Goal: Navigation & Orientation: Find specific page/section

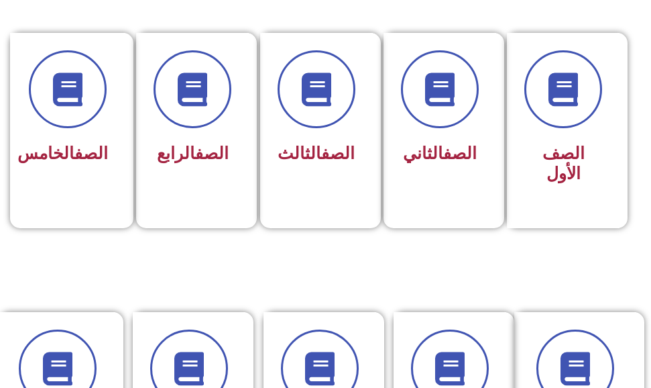
scroll to position [402, 0]
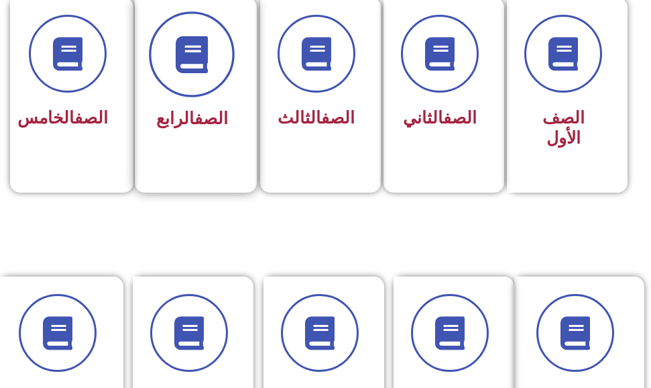
click at [215, 84] on span at bounding box center [193, 54] width 86 height 86
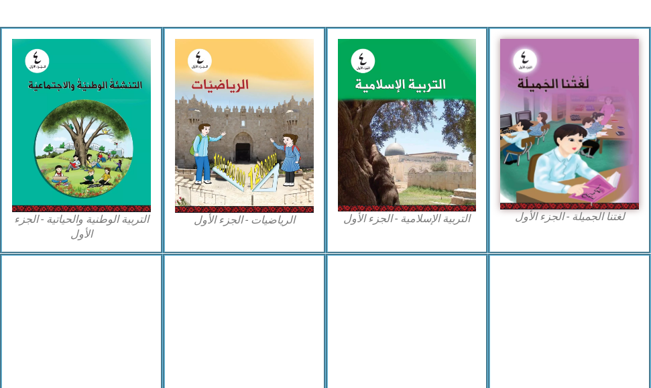
scroll to position [469, 0]
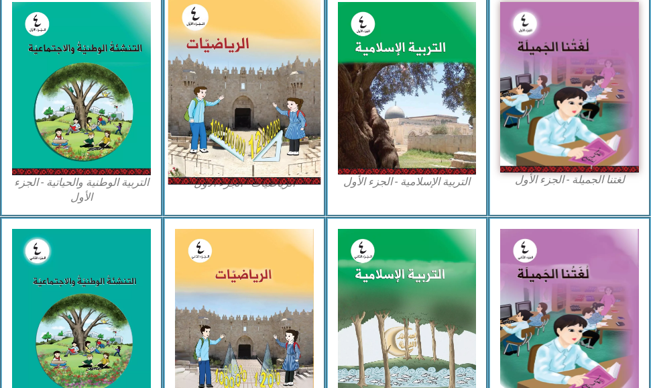
click at [226, 74] on img at bounding box center [244, 88] width 152 height 191
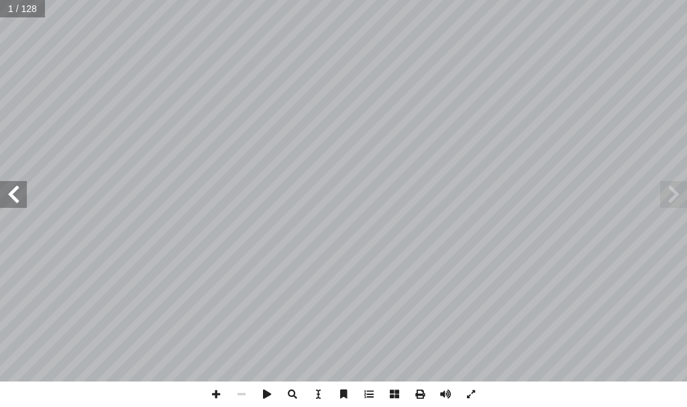
click at [5, 191] on span at bounding box center [13, 194] width 27 height 27
click at [5, 188] on span at bounding box center [13, 194] width 27 height 27
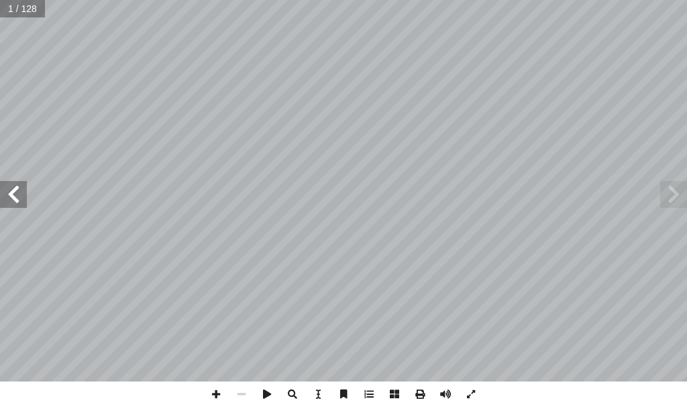
click at [5, 188] on span at bounding box center [13, 194] width 27 height 27
click at [3, 201] on span at bounding box center [13, 194] width 27 height 27
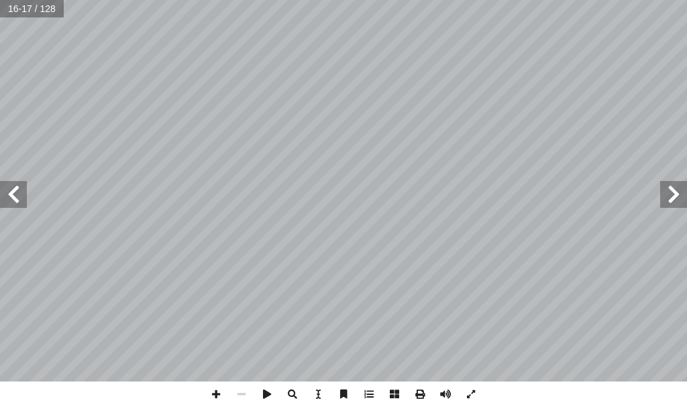
click at [3, 201] on span at bounding box center [13, 194] width 27 height 27
